Goal: Browse casually

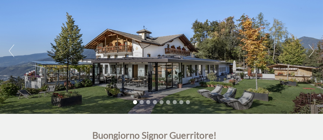
scroll to position [45, 0]
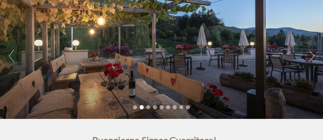
click at [11, 56] on button "Previous" at bounding box center [11, 56] width 5 height 13
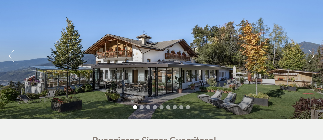
click at [312, 53] on button "Next" at bounding box center [311, 56] width 5 height 13
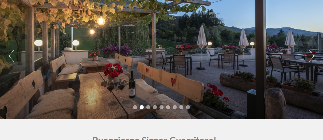
click at [312, 53] on button "Next" at bounding box center [311, 56] width 5 height 13
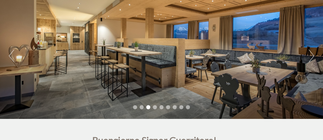
click at [312, 53] on button "Next" at bounding box center [311, 56] width 5 height 13
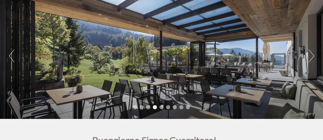
click at [312, 53] on button "Next" at bounding box center [311, 56] width 5 height 13
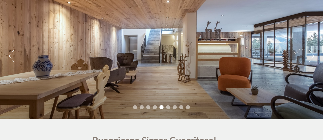
click at [312, 53] on button "Next" at bounding box center [311, 56] width 5 height 13
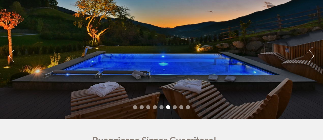
click at [312, 53] on button "Next" at bounding box center [311, 56] width 5 height 13
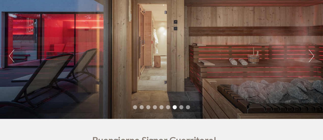
click at [312, 53] on button "Next" at bounding box center [311, 56] width 5 height 13
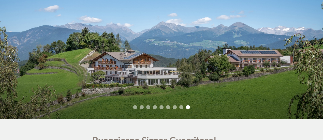
click at [312, 57] on button "Next" at bounding box center [311, 56] width 5 height 13
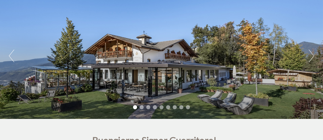
click at [312, 57] on button "Next" at bounding box center [311, 56] width 5 height 13
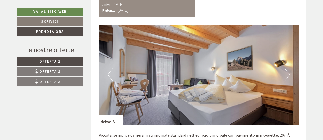
scroll to position [624, 0]
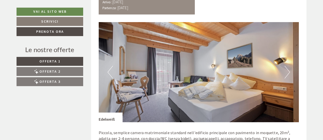
click at [287, 70] on button "Next" at bounding box center [287, 72] width 5 height 13
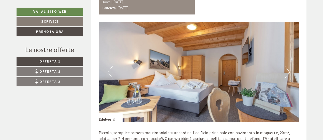
click at [287, 70] on button "Next" at bounding box center [287, 72] width 5 height 13
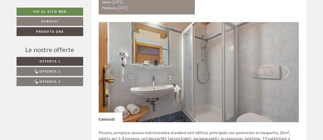
click at [287, 70] on button "Next" at bounding box center [287, 72] width 5 height 13
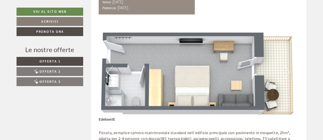
click at [288, 71] on button "Next" at bounding box center [287, 72] width 5 height 13
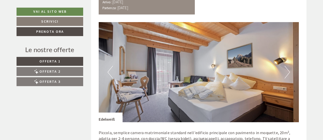
click at [288, 71] on button "Next" at bounding box center [287, 72] width 5 height 13
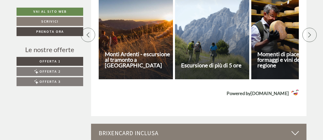
scroll to position [1027, 0]
